Goal: Task Accomplishment & Management: Manage account settings

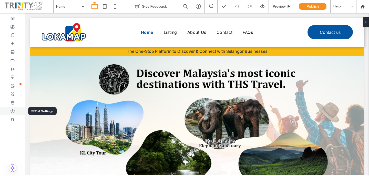
click at [17, 109] on div at bounding box center [12, 111] width 25 height 8
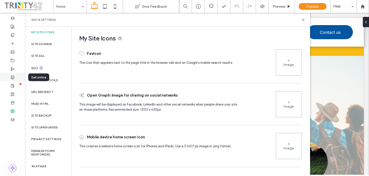
click at [19, 75] on div at bounding box center [12, 77] width 25 height 8
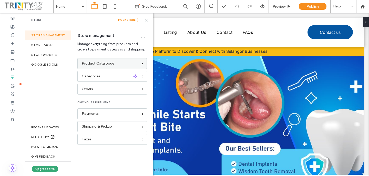
click at [82, 62] on span "Product Catalogue" at bounding box center [98, 64] width 33 height 6
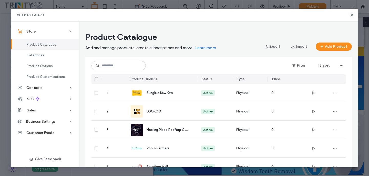
click at [97, 80] on span at bounding box center [97, 79] width 4 height 4
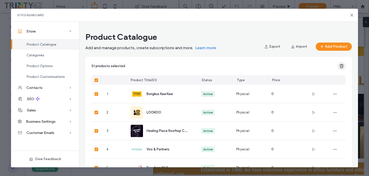
click at [341, 67] on use "button" at bounding box center [342, 66] width 4 height 4
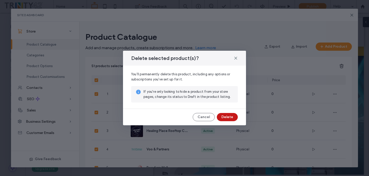
click at [231, 115] on button "Delete" at bounding box center [227, 117] width 21 height 8
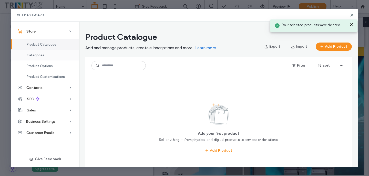
click at [54, 57] on div "Categories" at bounding box center [45, 55] width 68 height 11
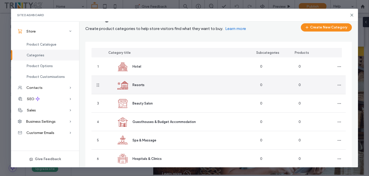
scroll to position [18, 0]
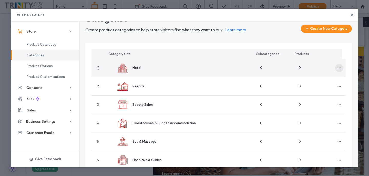
click at [336, 71] on span "button" at bounding box center [340, 68] width 8 height 8
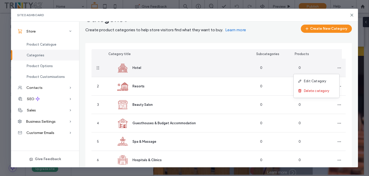
click at [317, 67] on div "0" at bounding box center [314, 68] width 38 height 18
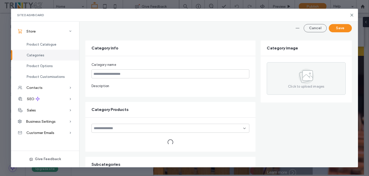
type input "*****"
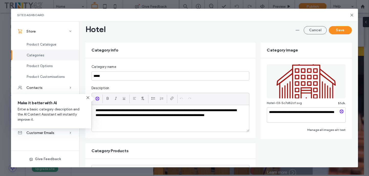
click at [316, 26] on div "Hotel Cancel Save" at bounding box center [218, 29] width 267 height 10
click at [314, 34] on button "Cancel" at bounding box center [315, 30] width 23 height 8
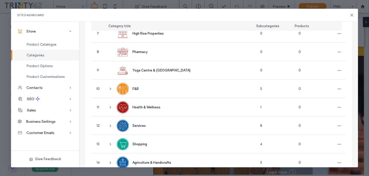
scroll to position [16, 0]
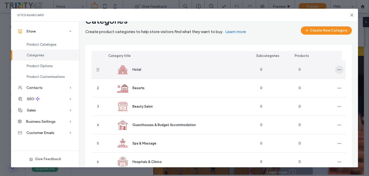
click at [338, 72] on span "button" at bounding box center [340, 70] width 8 height 8
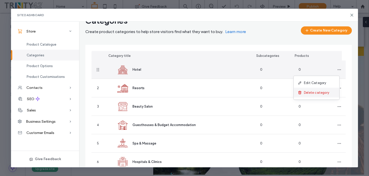
click at [326, 92] on span "Delete category" at bounding box center [316, 92] width 25 height 5
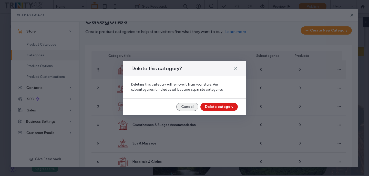
click at [187, 109] on button "Cancel" at bounding box center [188, 107] width 22 height 8
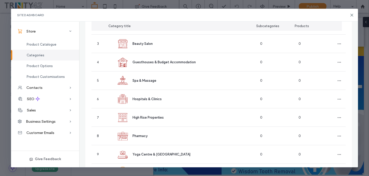
scroll to position [0, 0]
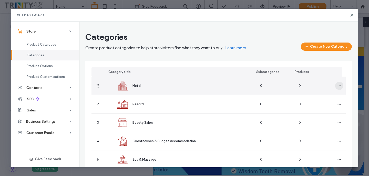
click at [338, 84] on icon "button" at bounding box center [340, 86] width 4 height 4
click at [312, 113] on div "Delete category" at bounding box center [317, 109] width 46 height 10
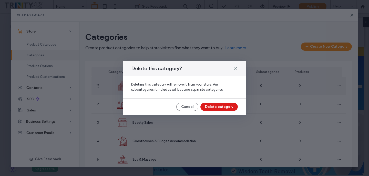
click at [231, 104] on button "Delete category" at bounding box center [219, 107] width 37 height 8
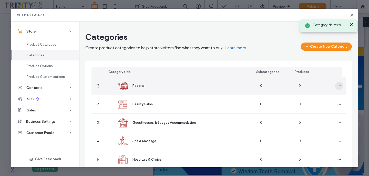
click at [338, 87] on icon "button" at bounding box center [340, 86] width 4 height 4
click at [303, 110] on span at bounding box center [301, 109] width 6 height 6
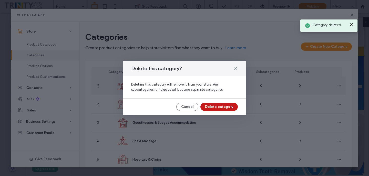
click at [232, 108] on button "Delete category" at bounding box center [219, 107] width 37 height 8
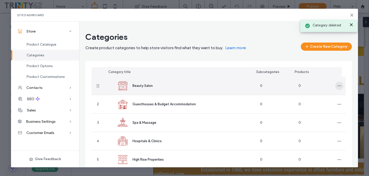
click at [338, 89] on span "button" at bounding box center [340, 86] width 8 height 8
click at [307, 106] on div "Delete category" at bounding box center [317, 109] width 46 height 10
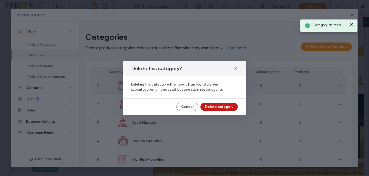
click at [231, 104] on button "Delete category" at bounding box center [219, 107] width 37 height 8
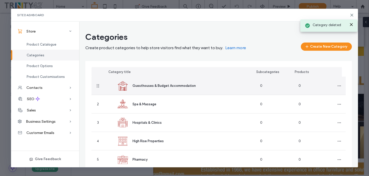
click at [340, 85] on div at bounding box center [339, 86] width 13 height 18
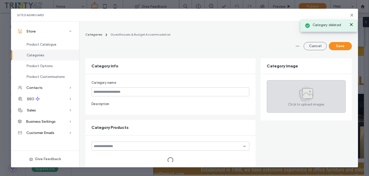
type input "**********"
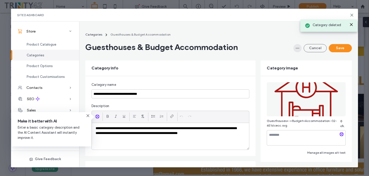
click at [294, 46] on span "button" at bounding box center [298, 48] width 8 height 8
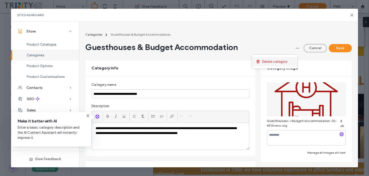
click at [291, 58] on div "Delete category" at bounding box center [275, 62] width 46 height 10
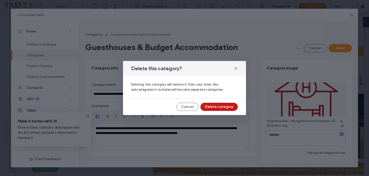
click at [237, 105] on button "Delete category" at bounding box center [219, 107] width 37 height 8
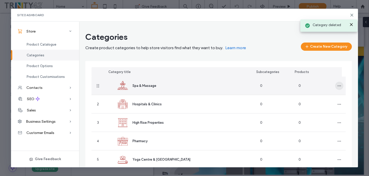
click at [338, 86] on icon "button" at bounding box center [340, 86] width 4 height 4
click at [319, 107] on span "Delete category" at bounding box center [316, 108] width 25 height 5
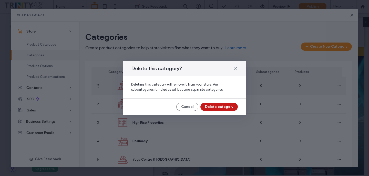
click at [231, 107] on button "Delete category" at bounding box center [219, 107] width 37 height 8
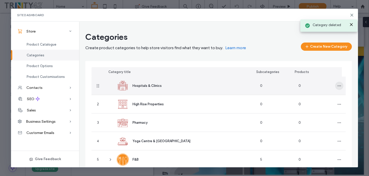
click at [336, 89] on span "button" at bounding box center [340, 86] width 8 height 8
click at [313, 105] on div "Delete category" at bounding box center [317, 109] width 46 height 10
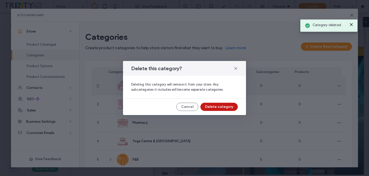
click at [233, 107] on button "Delete category" at bounding box center [219, 107] width 37 height 8
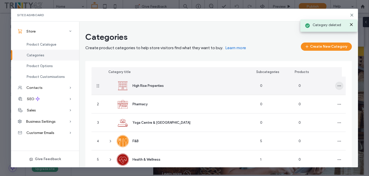
click at [338, 85] on span "button" at bounding box center [340, 86] width 8 height 8
click at [309, 112] on div "Delete category" at bounding box center [317, 109] width 46 height 10
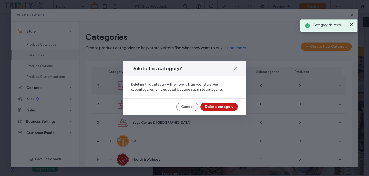
click at [231, 107] on button "Delete category" at bounding box center [219, 107] width 37 height 8
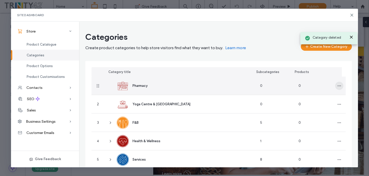
click at [338, 85] on use "button" at bounding box center [339, 85] width 3 height 1
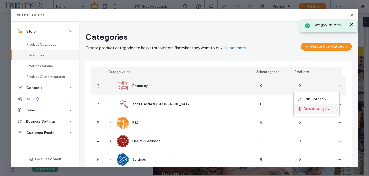
click at [305, 110] on span "Delete category" at bounding box center [316, 108] width 25 height 5
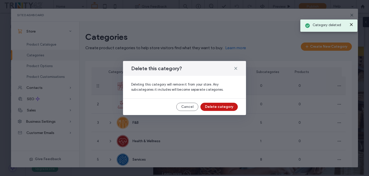
click at [228, 108] on button "Delete category" at bounding box center [219, 107] width 37 height 8
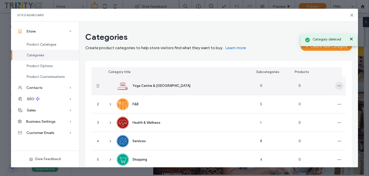
click at [339, 87] on span "button" at bounding box center [340, 86] width 8 height 8
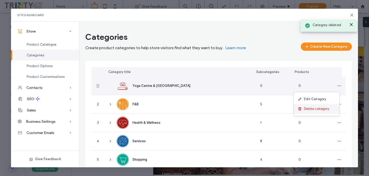
click at [311, 110] on span "Delete category" at bounding box center [316, 108] width 25 height 5
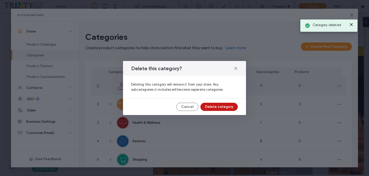
click at [230, 110] on button "Delete category" at bounding box center [219, 107] width 37 height 8
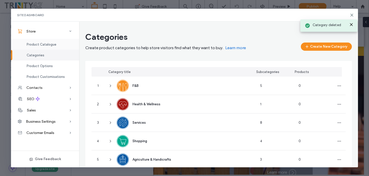
click at [64, 45] on div "Product Catalogue" at bounding box center [45, 44] width 68 height 11
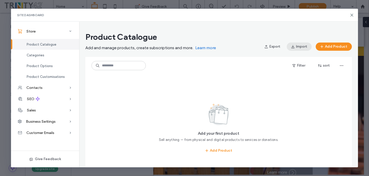
click at [296, 45] on span "button" at bounding box center [293, 47] width 5 height 8
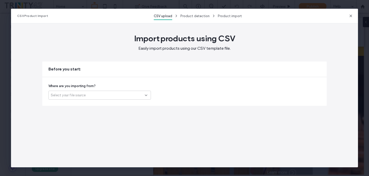
click at [125, 95] on div "Select your file source" at bounding box center [98, 95] width 94 height 5
click at [116, 111] on div "Ecwid (third-party store)" at bounding box center [100, 113] width 102 height 9
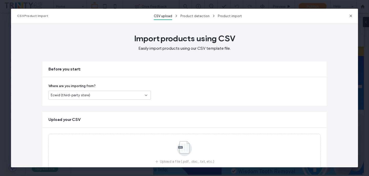
click at [107, 102] on div "Where are you importing from? Ecwid (third-party store)" at bounding box center [184, 91] width 285 height 29
click at [107, 96] on div "Ecwid (third-party store)" at bounding box center [98, 95] width 94 height 5
click at [102, 104] on div "Another platform" at bounding box center [98, 104] width 102 height 9
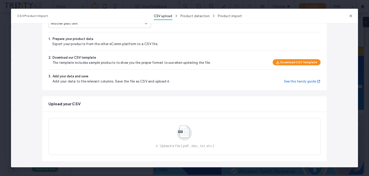
scroll to position [72, 0]
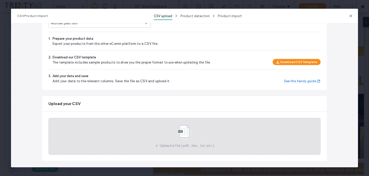
click at [166, 132] on div "Upload a file (.pdf, .doc, .txt, etc.)" at bounding box center [184, 136] width 272 height 37
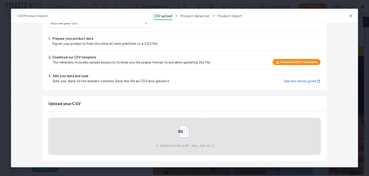
click at [194, 131] on icon at bounding box center [185, 132] width 26 height 17
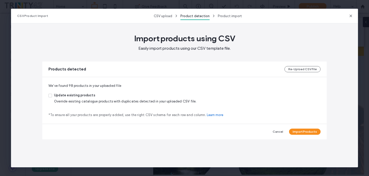
scroll to position [0, 0]
click at [303, 129] on button "Import Products" at bounding box center [305, 132] width 32 height 6
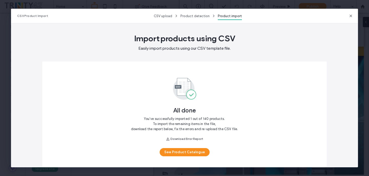
click at [182, 119] on span "You’ve successfully imported 1 out of 140 products. To import the remaining ite…" at bounding box center [184, 122] width 107 height 17
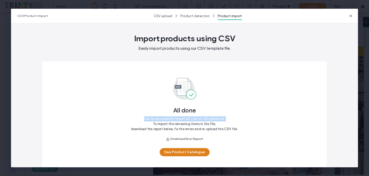
click at [188, 155] on button "See Product Catalogue" at bounding box center [185, 152] width 50 height 8
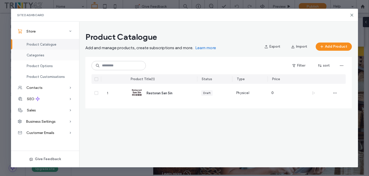
click at [57, 57] on div "Categories" at bounding box center [45, 55] width 68 height 11
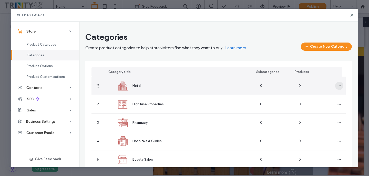
click at [338, 87] on icon "button" at bounding box center [340, 86] width 4 height 4
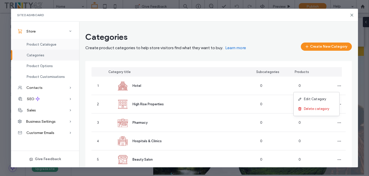
click at [61, 48] on div "Product Catalogue" at bounding box center [45, 44] width 68 height 11
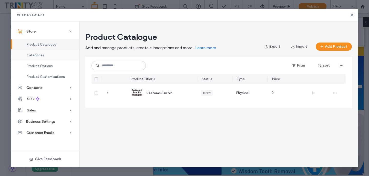
click at [59, 55] on div "Categories" at bounding box center [45, 55] width 68 height 11
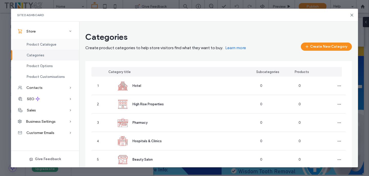
click at [65, 48] on div "Product Catalogue" at bounding box center [45, 44] width 68 height 11
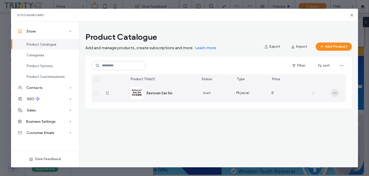
click at [338, 93] on span "button" at bounding box center [335, 93] width 8 height 8
click at [314, 118] on span "Delete Product" at bounding box center [316, 116] width 24 height 5
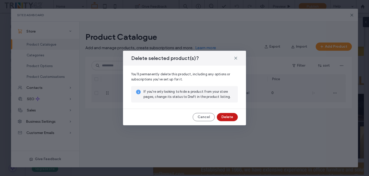
click at [226, 116] on button "Delete" at bounding box center [227, 117] width 21 height 8
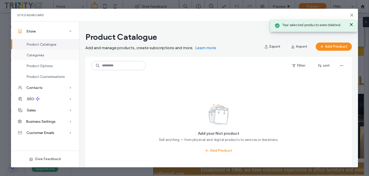
click at [38, 55] on span "Categories" at bounding box center [36, 55] width 18 height 4
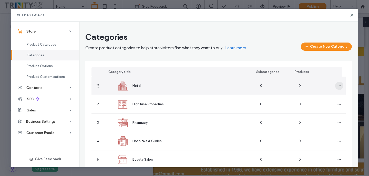
click at [339, 86] on span "button" at bounding box center [340, 86] width 8 height 8
click at [319, 112] on div "Delete category" at bounding box center [317, 109] width 46 height 10
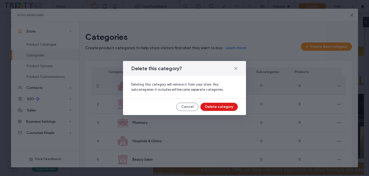
click at [229, 108] on button "Delete category" at bounding box center [219, 107] width 37 height 8
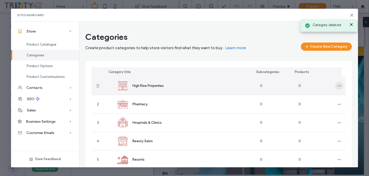
click at [336, 85] on span "button" at bounding box center [340, 86] width 8 height 8
click at [297, 105] on div "Delete category" at bounding box center [317, 109] width 46 height 10
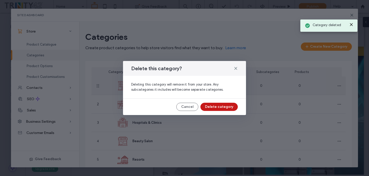
click at [228, 106] on button "Delete category" at bounding box center [219, 107] width 37 height 8
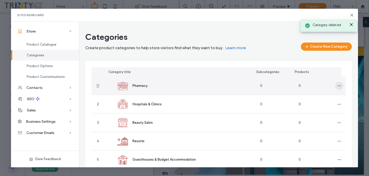
click at [336, 89] on span "button" at bounding box center [340, 86] width 8 height 8
click at [312, 114] on div "Delete category" at bounding box center [317, 109] width 46 height 10
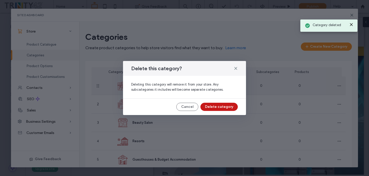
click at [218, 107] on button "Delete category" at bounding box center [219, 107] width 37 height 8
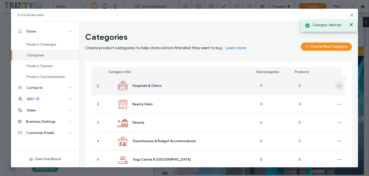
click at [338, 88] on icon "button" at bounding box center [340, 86] width 4 height 4
click at [321, 108] on span "Delete category" at bounding box center [316, 108] width 25 height 5
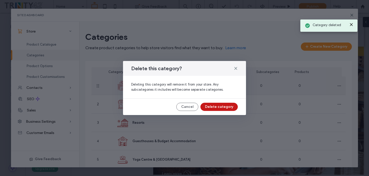
click at [234, 108] on button "Delete category" at bounding box center [219, 107] width 37 height 8
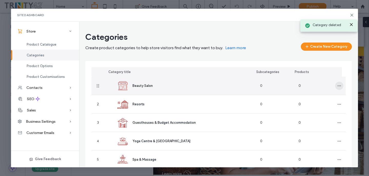
click at [338, 87] on icon "button" at bounding box center [340, 86] width 4 height 4
click at [313, 111] on span "Delete category" at bounding box center [316, 108] width 25 height 5
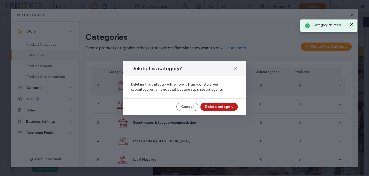
click at [224, 106] on button "Delete category" at bounding box center [219, 107] width 37 height 8
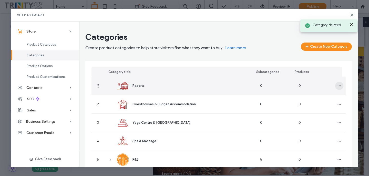
click at [338, 85] on icon "button" at bounding box center [340, 86] width 4 height 4
click at [309, 106] on div "Delete category" at bounding box center [317, 109] width 46 height 10
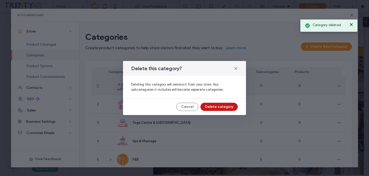
click at [227, 105] on button "Delete category" at bounding box center [219, 107] width 37 height 8
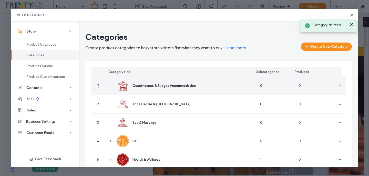
click at [340, 87] on div at bounding box center [339, 86] width 13 height 18
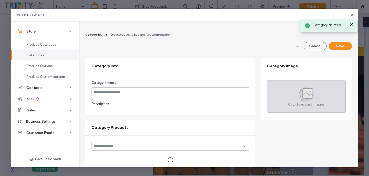
type input "**********"
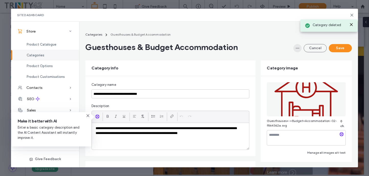
click at [296, 50] on icon "button" at bounding box center [298, 48] width 4 height 4
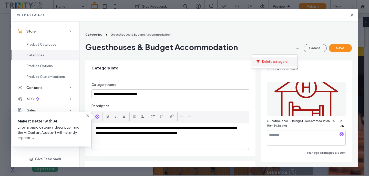
click at [290, 64] on div "Delete category" at bounding box center [275, 62] width 46 height 10
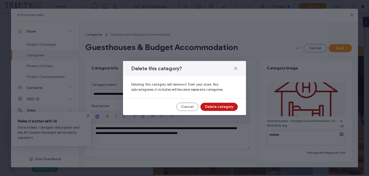
click at [232, 109] on button "Delete category" at bounding box center [219, 107] width 37 height 8
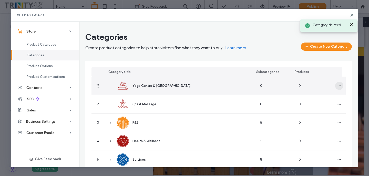
click at [336, 89] on span "button" at bounding box center [340, 86] width 8 height 8
click at [317, 110] on span "Delete category" at bounding box center [316, 108] width 25 height 5
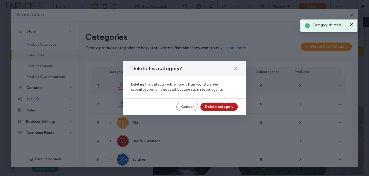
click at [236, 105] on button "Delete category" at bounding box center [219, 107] width 37 height 8
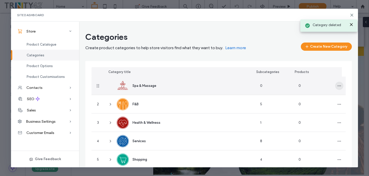
click at [338, 85] on icon "button" at bounding box center [340, 86] width 4 height 4
click at [309, 107] on span "Delete category" at bounding box center [316, 108] width 25 height 5
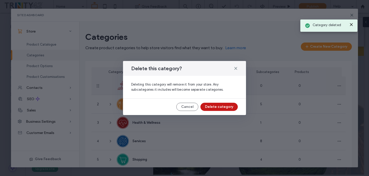
click at [221, 106] on button "Delete category" at bounding box center [219, 107] width 37 height 8
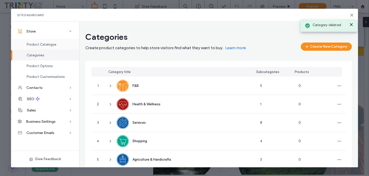
click at [52, 42] on div "Product Catalogue" at bounding box center [45, 44] width 68 height 11
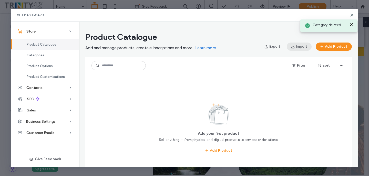
click at [298, 44] on button "Import" at bounding box center [299, 47] width 25 height 8
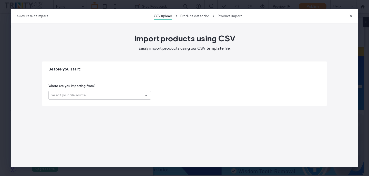
click at [117, 96] on div "Select your file source" at bounding box center [98, 95] width 94 height 5
click at [113, 106] on div "Another platform" at bounding box center [100, 104] width 102 height 9
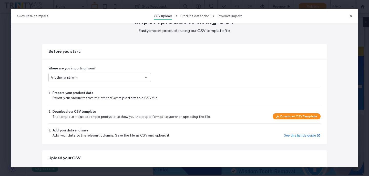
scroll to position [76, 0]
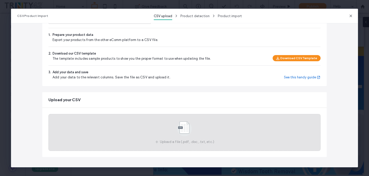
click at [158, 130] on div "Upload a file (.pdf, .doc, .txt, etc.)" at bounding box center [184, 132] width 272 height 37
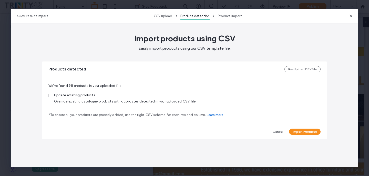
scroll to position [0, 0]
click at [302, 132] on button "Import Products" at bounding box center [305, 132] width 32 height 6
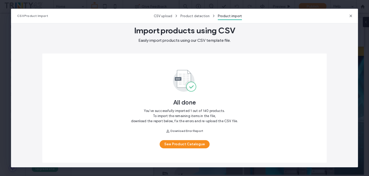
scroll to position [12, 0]
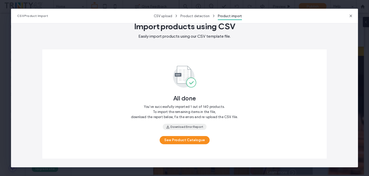
click at [186, 127] on button "Download Error Report" at bounding box center [185, 127] width 44 height 6
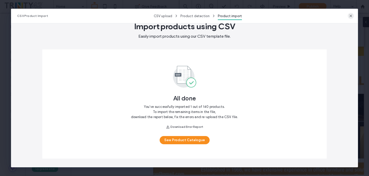
click at [350, 16] on icon "button" at bounding box center [351, 16] width 4 height 4
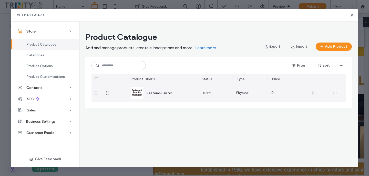
click at [99, 95] on div at bounding box center [96, 93] width 9 height 18
click at [97, 95] on div at bounding box center [96, 93] width 9 height 18
click at [96, 93] on icon at bounding box center [96, 94] width 2 height 2
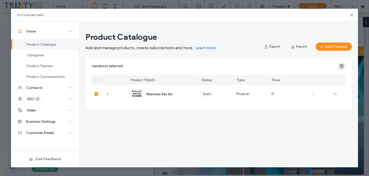
click at [345, 68] on span "button" at bounding box center [342, 66] width 8 height 8
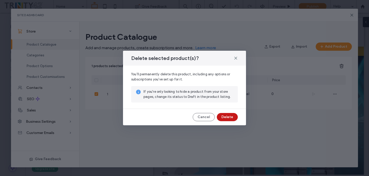
click at [233, 121] on button "Delete" at bounding box center [227, 117] width 21 height 8
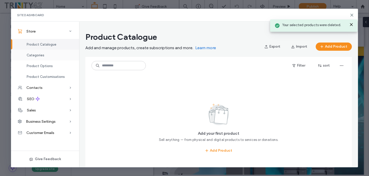
click at [59, 54] on div "Categories" at bounding box center [45, 55] width 68 height 11
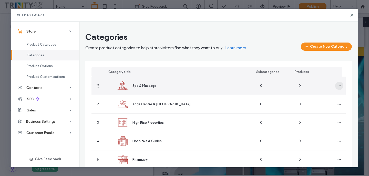
click at [338, 87] on icon "button" at bounding box center [340, 86] width 4 height 4
click at [322, 107] on span "Delete category" at bounding box center [316, 108] width 25 height 5
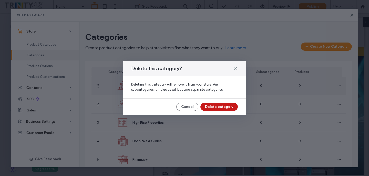
click at [226, 105] on button "Delete category" at bounding box center [219, 107] width 37 height 8
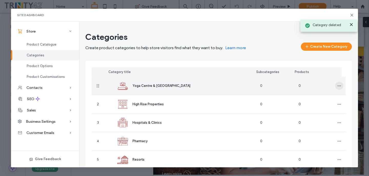
click at [338, 85] on icon "button" at bounding box center [340, 86] width 4 height 4
click at [324, 112] on div "Delete category" at bounding box center [317, 109] width 46 height 10
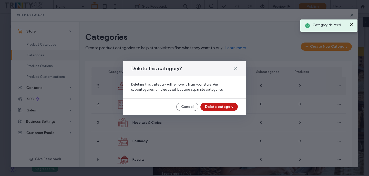
click at [237, 107] on button "Delete category" at bounding box center [219, 107] width 37 height 8
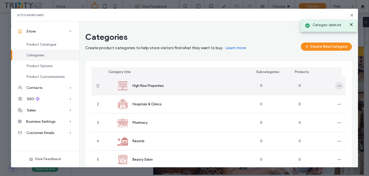
click at [339, 88] on span "button" at bounding box center [340, 86] width 8 height 8
click at [338, 88] on span "button" at bounding box center [340, 86] width 8 height 8
click at [338, 85] on span "button" at bounding box center [340, 86] width 8 height 8
click at [322, 107] on span "Delete category" at bounding box center [316, 108] width 25 height 5
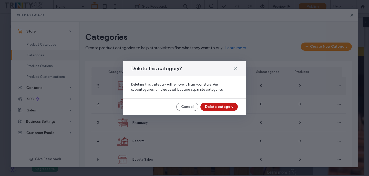
click at [230, 106] on button "Delete category" at bounding box center [219, 107] width 37 height 8
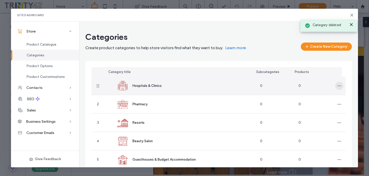
click at [338, 87] on icon "button" at bounding box center [340, 86] width 4 height 4
click at [322, 106] on span "Delete category" at bounding box center [316, 108] width 25 height 5
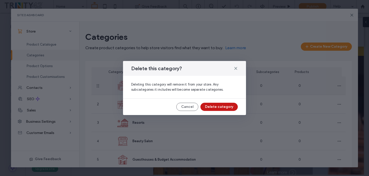
click at [220, 105] on button "Delete category" at bounding box center [219, 107] width 37 height 8
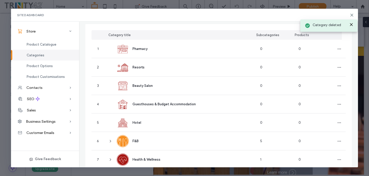
scroll to position [56, 0]
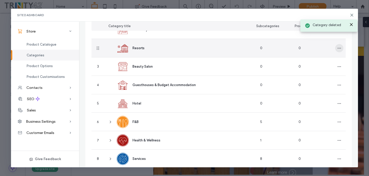
click at [337, 50] on span "button" at bounding box center [340, 48] width 8 height 8
click at [332, 73] on div "Delete category" at bounding box center [317, 71] width 46 height 10
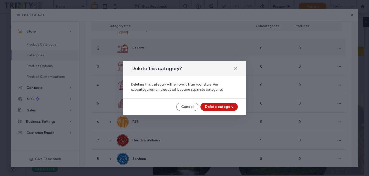
click at [221, 105] on button "Delete category" at bounding box center [219, 107] width 37 height 8
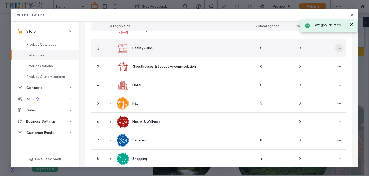
click at [338, 49] on span "button" at bounding box center [340, 48] width 8 height 8
click at [324, 73] on span "Delete category" at bounding box center [316, 71] width 25 height 5
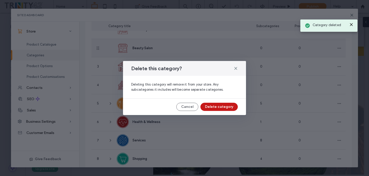
click at [233, 107] on button "Delete category" at bounding box center [219, 107] width 37 height 8
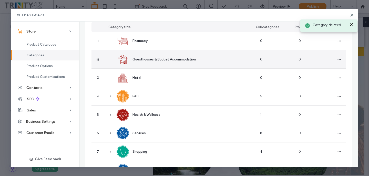
scroll to position [43, 0]
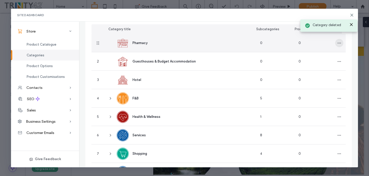
click at [339, 44] on span "button" at bounding box center [340, 43] width 8 height 8
click at [324, 65] on span "Delete category" at bounding box center [316, 66] width 25 height 5
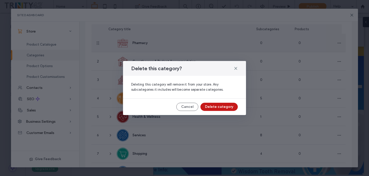
click at [236, 109] on button "Delete category" at bounding box center [219, 107] width 37 height 8
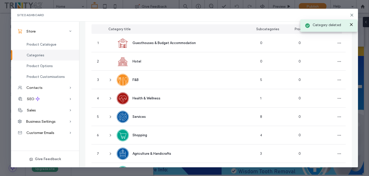
scroll to position [24, 0]
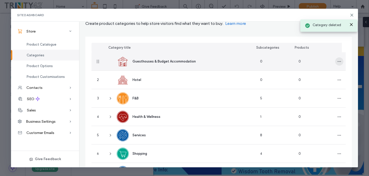
click at [336, 65] on span "button" at bounding box center [340, 61] width 8 height 8
click at [311, 85] on span "Delete category" at bounding box center [316, 84] width 25 height 5
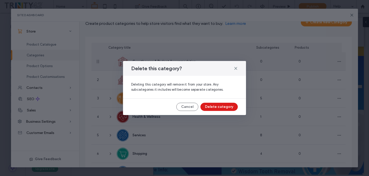
click at [226, 100] on div "Delete this category? Deleting this category will remove it from your store. An…" at bounding box center [184, 88] width 123 height 54
click at [225, 106] on button "Delete category" at bounding box center [219, 107] width 37 height 8
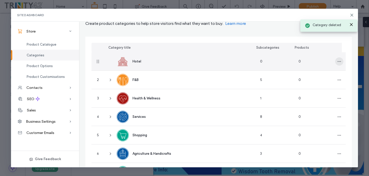
click at [338, 62] on icon "button" at bounding box center [340, 62] width 4 height 4
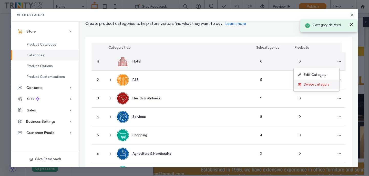
click at [311, 84] on span "Delete category" at bounding box center [316, 84] width 25 height 5
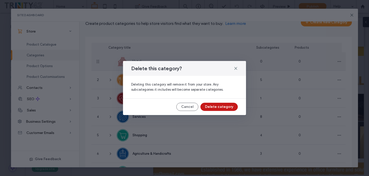
click at [232, 107] on button "Delete category" at bounding box center [219, 107] width 37 height 8
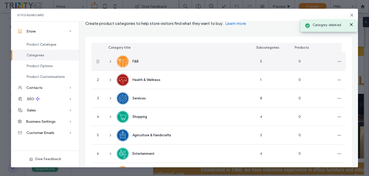
click at [112, 64] on span at bounding box center [111, 61] width 4 height 18
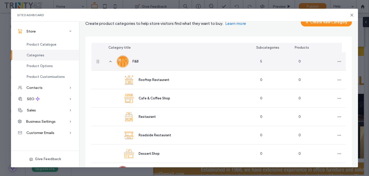
click at [112, 64] on span at bounding box center [111, 61] width 4 height 18
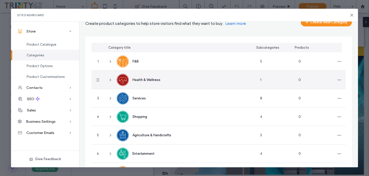
click at [111, 78] on icon at bounding box center [111, 80] width 4 height 4
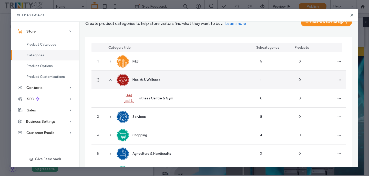
click at [111, 78] on icon at bounding box center [111, 80] width 4 height 4
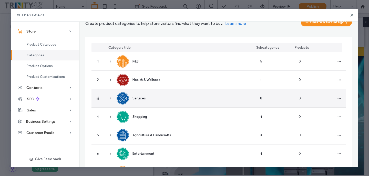
click at [111, 93] on span at bounding box center [111, 98] width 4 height 18
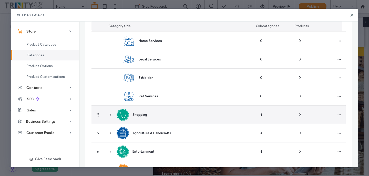
scroll to position [183, 0]
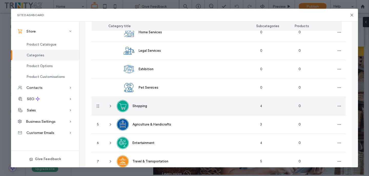
click at [112, 108] on span at bounding box center [111, 106] width 4 height 18
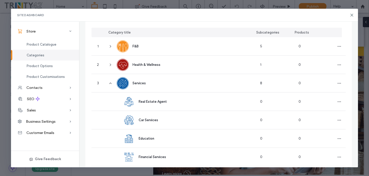
scroll to position [0, 0]
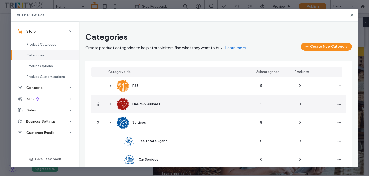
click at [113, 107] on div "Health & Wellness" at bounding box center [180, 104] width 152 height 18
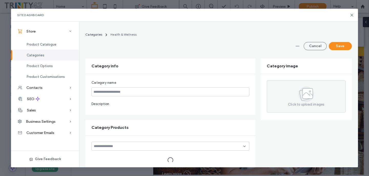
type input "**********"
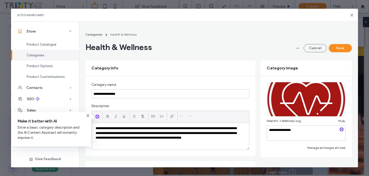
click at [60, 54] on div "Categories" at bounding box center [45, 55] width 68 height 11
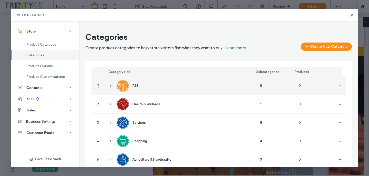
click at [110, 86] on icon at bounding box center [111, 86] width 4 height 4
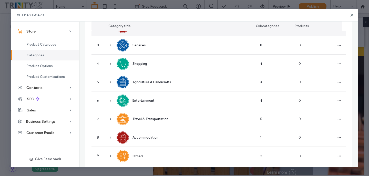
scroll to position [180, 0]
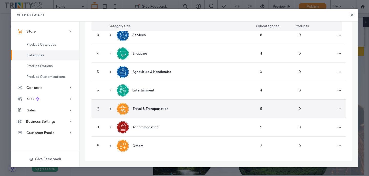
click at [110, 109] on icon at bounding box center [111, 109] width 4 height 4
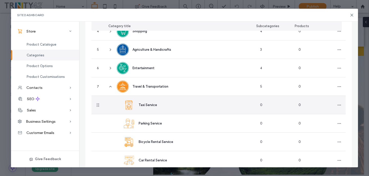
scroll to position [272, 0]
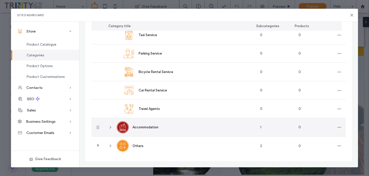
click at [113, 127] on div "Accommodation" at bounding box center [180, 127] width 152 height 18
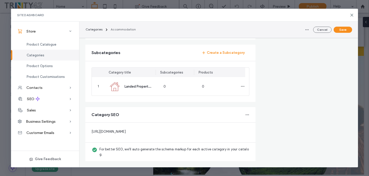
type input "**********"
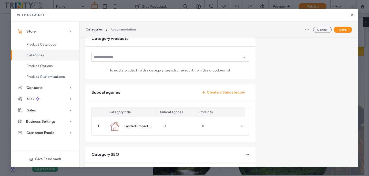
scroll to position [204, 0]
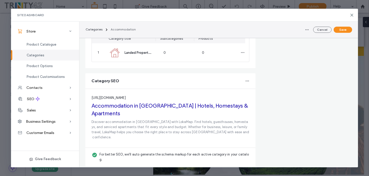
click at [46, 57] on div "Categories" at bounding box center [45, 55] width 68 height 11
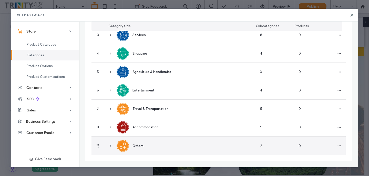
click at [111, 145] on icon at bounding box center [111, 146] width 4 height 4
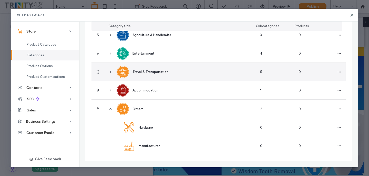
click at [113, 72] on div "Travel & Transportation" at bounding box center [180, 72] width 152 height 18
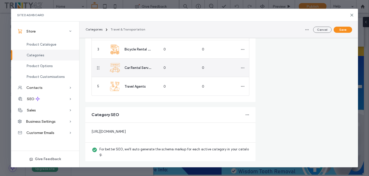
type input "**********"
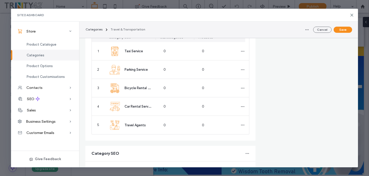
scroll to position [165, 0]
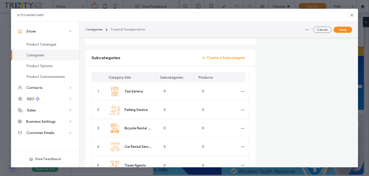
click at [53, 53] on div "Categories" at bounding box center [45, 55] width 68 height 11
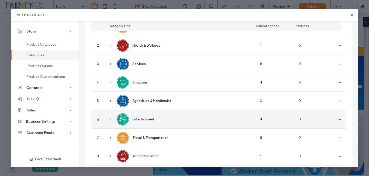
scroll to position [0, 0]
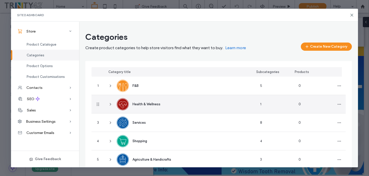
click at [109, 102] on span at bounding box center [111, 104] width 4 height 18
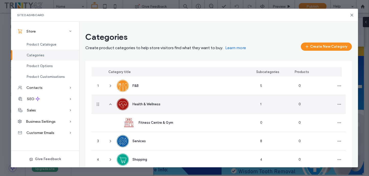
click at [109, 102] on span at bounding box center [111, 104] width 4 height 18
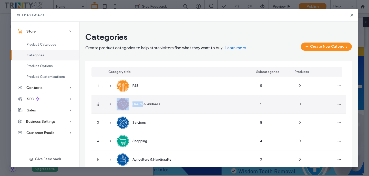
click at [109, 102] on span at bounding box center [111, 104] width 4 height 18
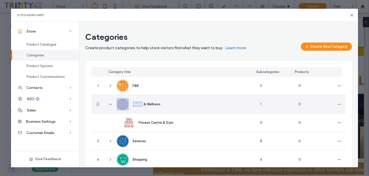
click at [109, 102] on span at bounding box center [111, 104] width 4 height 18
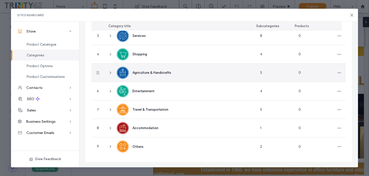
scroll to position [88, 0]
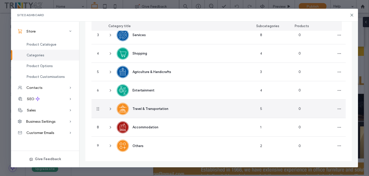
click at [113, 111] on div "Travel & Transportation" at bounding box center [180, 109] width 152 height 18
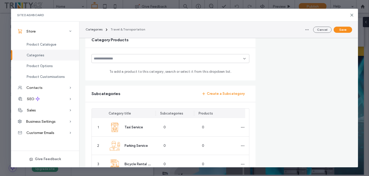
type input "**********"
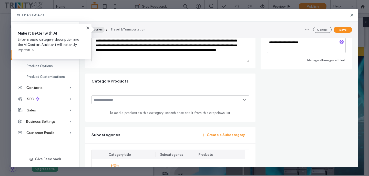
click at [97, 33] on button "Categories" at bounding box center [94, 30] width 21 height 6
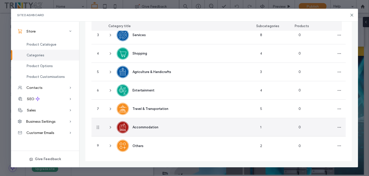
click at [110, 128] on use at bounding box center [110, 127] width 1 height 2
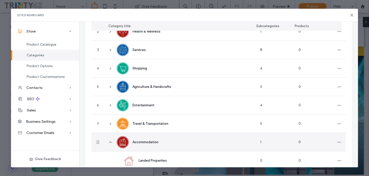
scroll to position [1, 0]
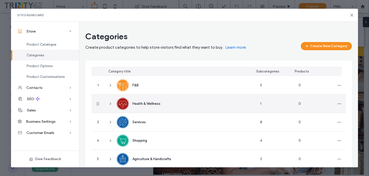
click at [111, 104] on use at bounding box center [110, 104] width 1 height 2
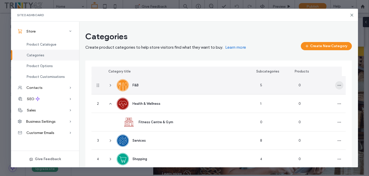
click at [338, 86] on icon "button" at bounding box center [340, 85] width 4 height 4
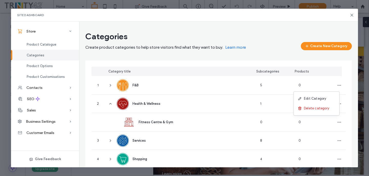
click at [258, 54] on main "Categories Create product categories to help store visitors find what they want…" at bounding box center [218, 158] width 267 height 254
